Goal: Information Seeking & Learning: Learn about a topic

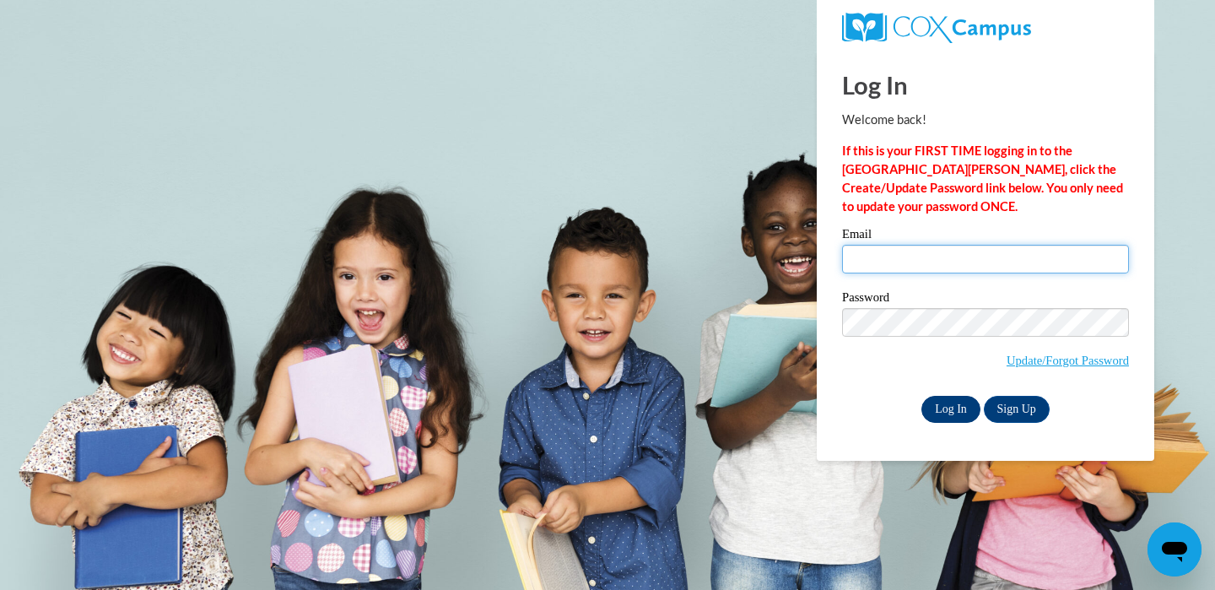
type input "sliederbac@waukesha.k12.wi.us"
click at [941, 407] on input "Log In" at bounding box center [951, 409] width 59 height 27
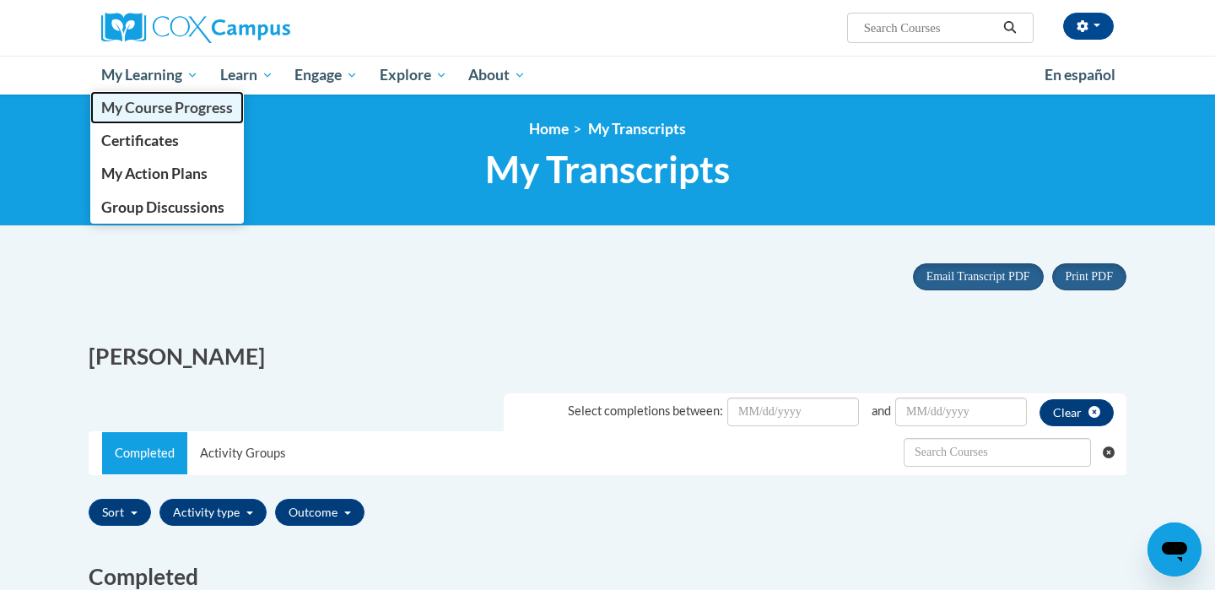
click at [181, 106] on span "My Course Progress" at bounding box center [167, 108] width 132 height 18
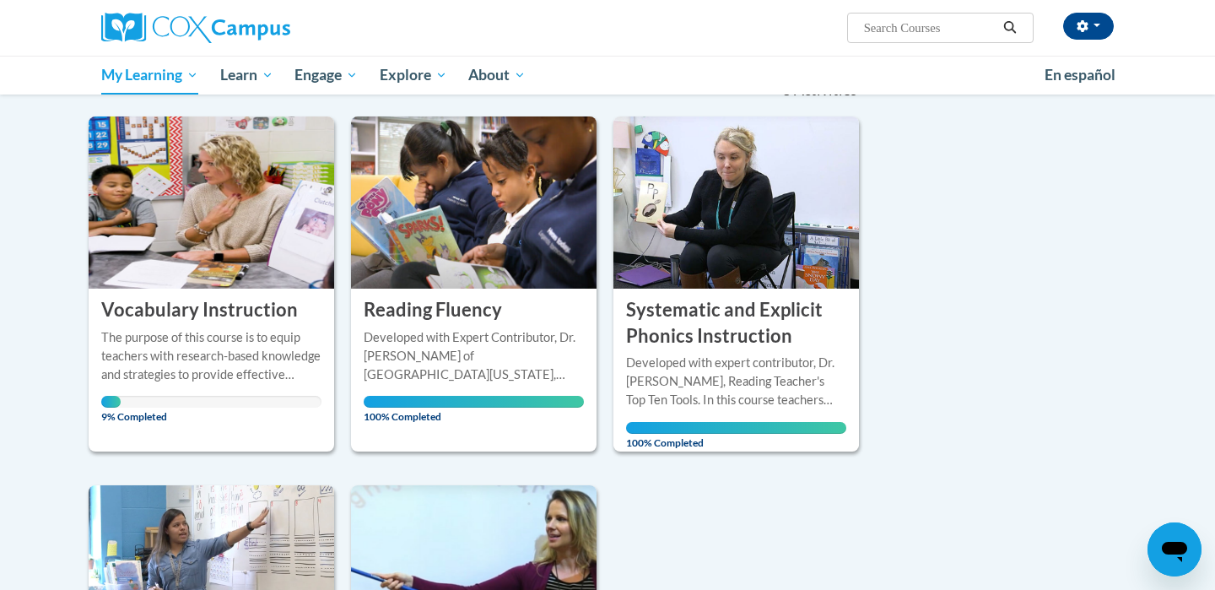
scroll to position [195, 0]
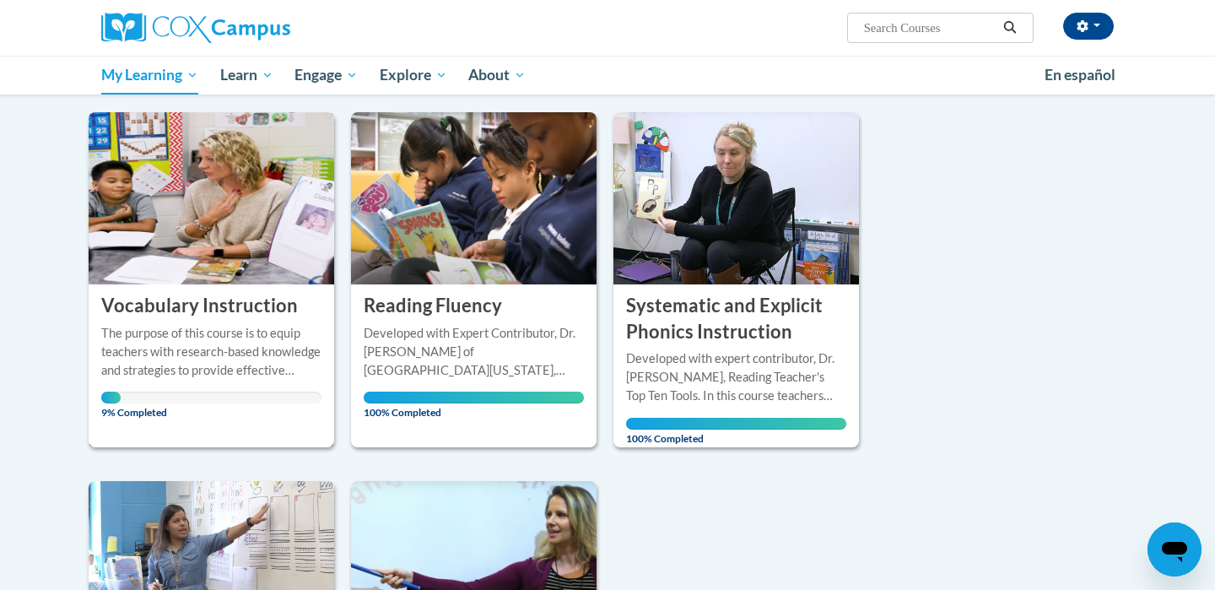
click at [168, 362] on div "The purpose of this course is to equip teachers with research-based knowledge a…" at bounding box center [211, 352] width 220 height 56
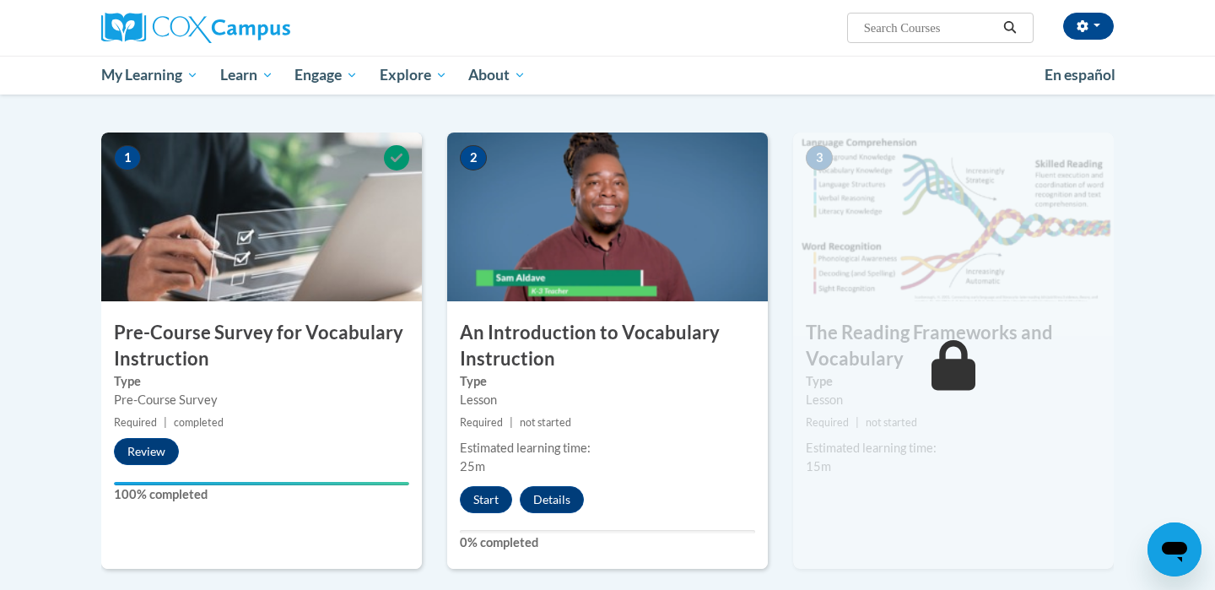
scroll to position [312, 0]
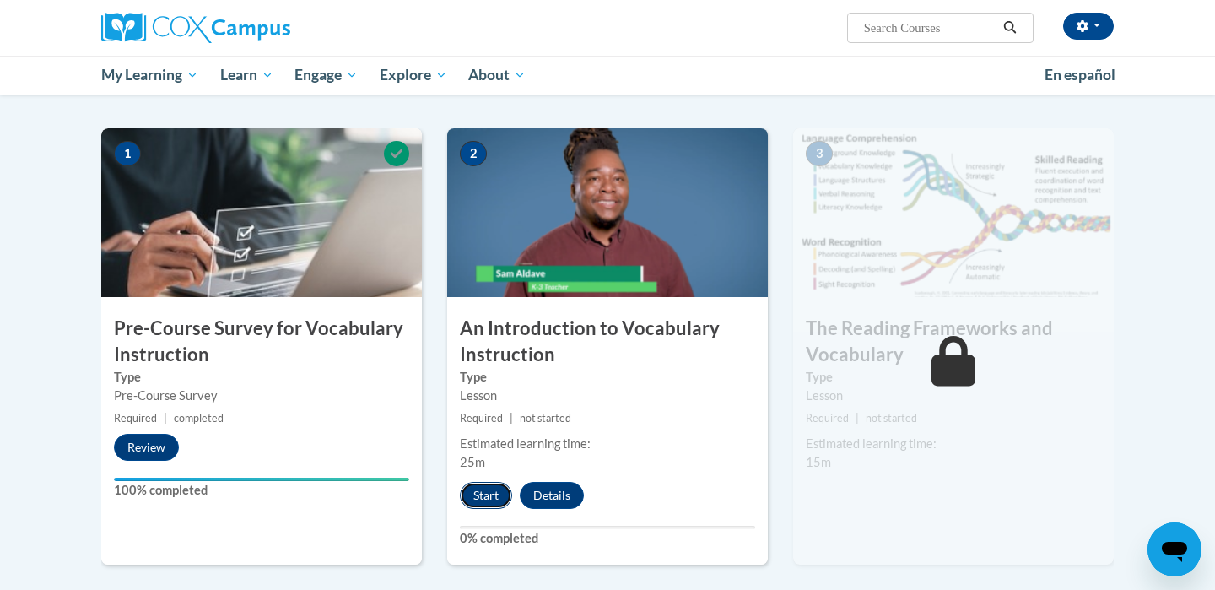
click at [485, 496] on button "Start" at bounding box center [486, 495] width 52 height 27
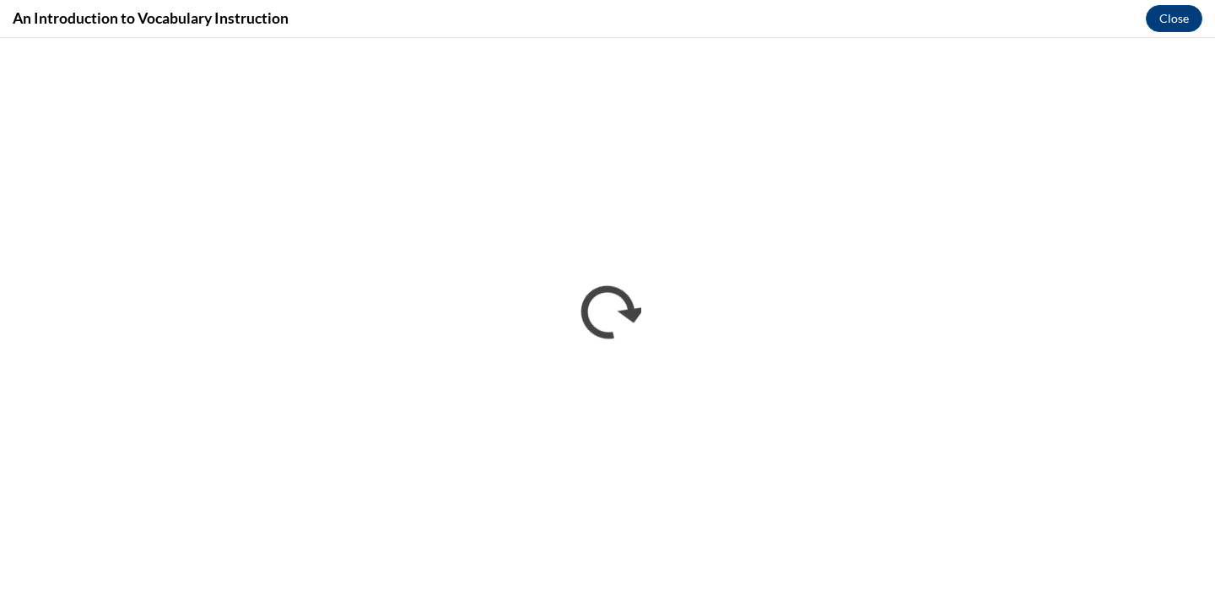
scroll to position [0, 0]
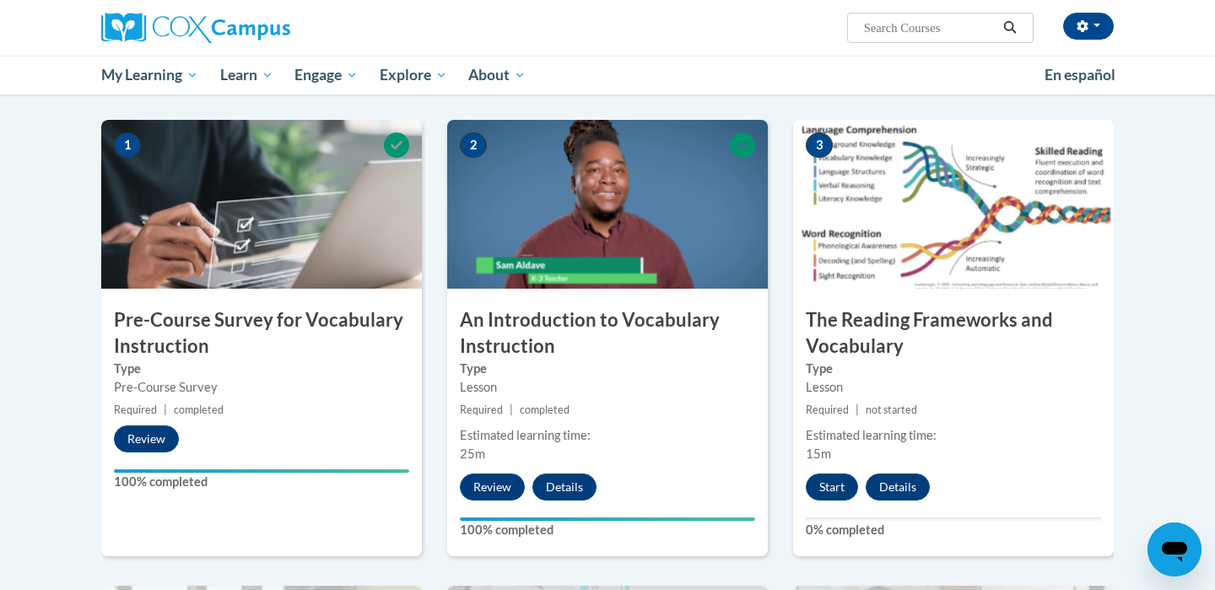
scroll to position [324, 0]
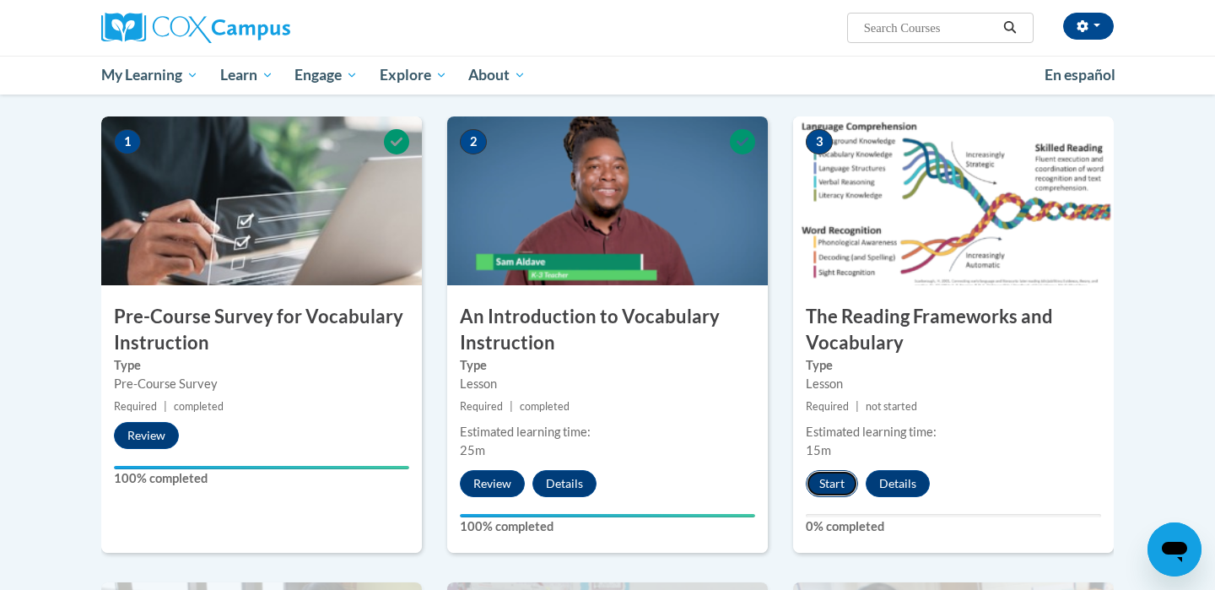
click at [830, 486] on button "Start" at bounding box center [832, 483] width 52 height 27
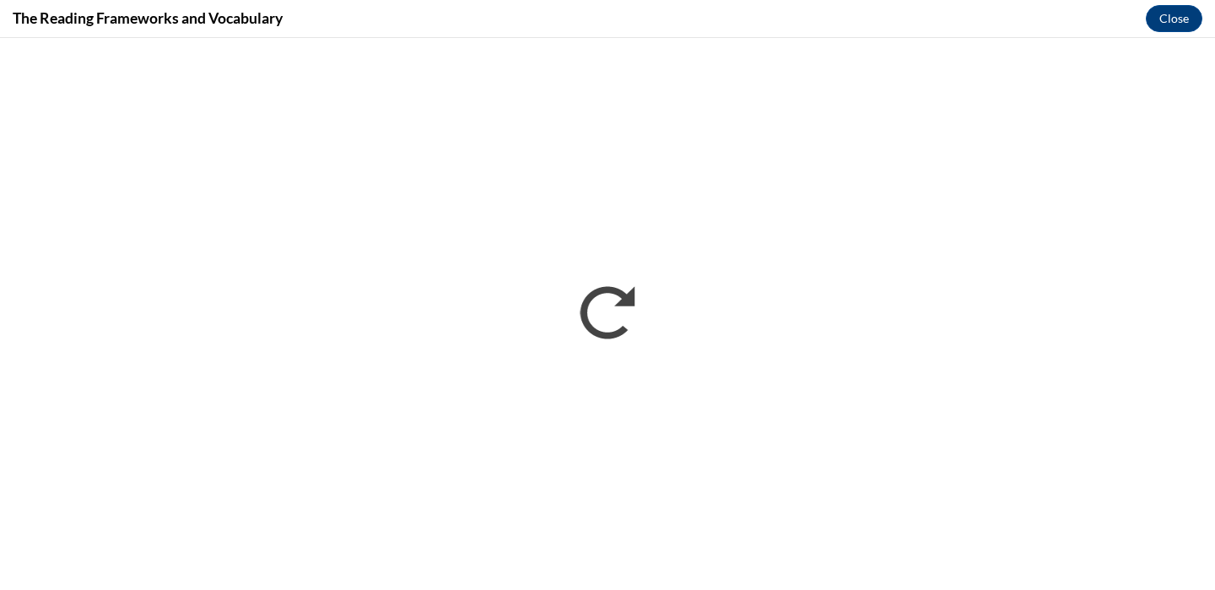
scroll to position [0, 0]
